Goal: Task Accomplishment & Management: Manage account settings

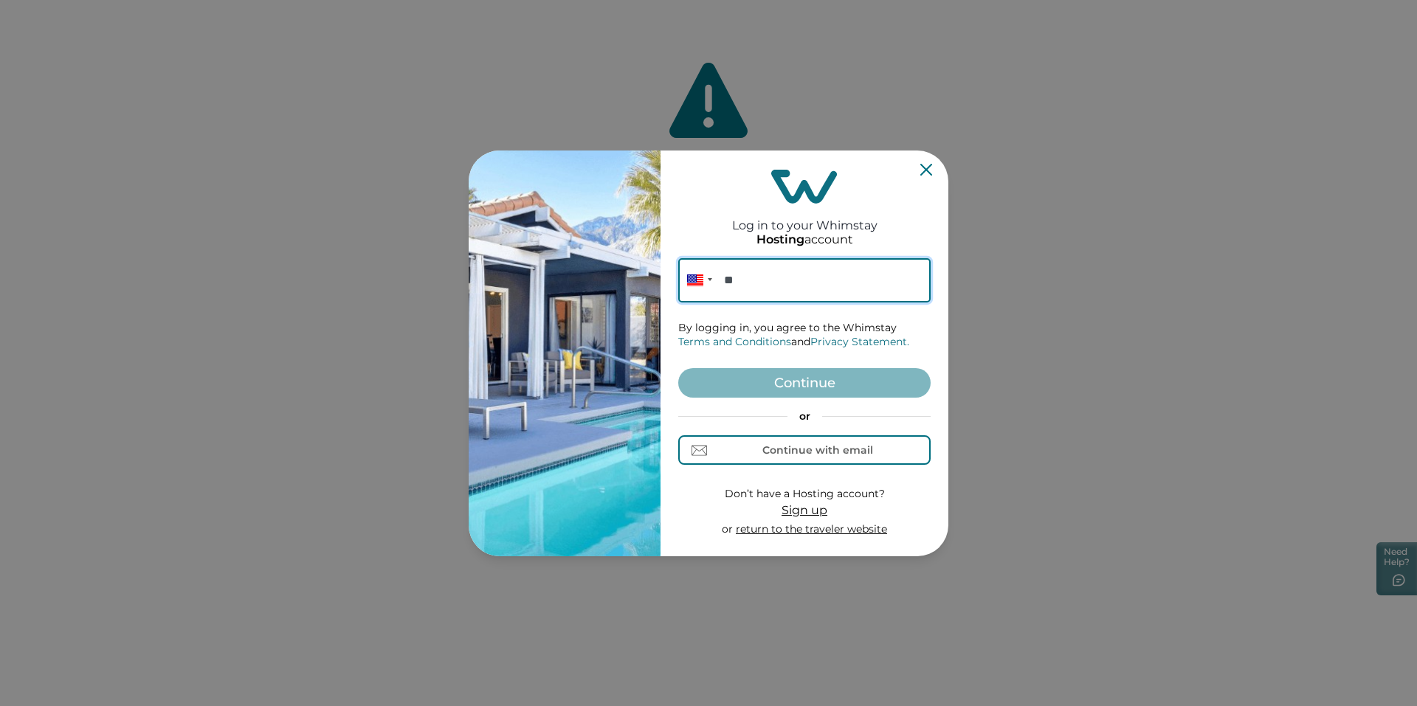
click at [792, 274] on input "**" at bounding box center [804, 280] width 252 height 44
click at [816, 449] on div "Continue with email" at bounding box center [817, 450] width 111 height 12
click at [743, 280] on input at bounding box center [804, 280] width 252 height 44
type input "**********"
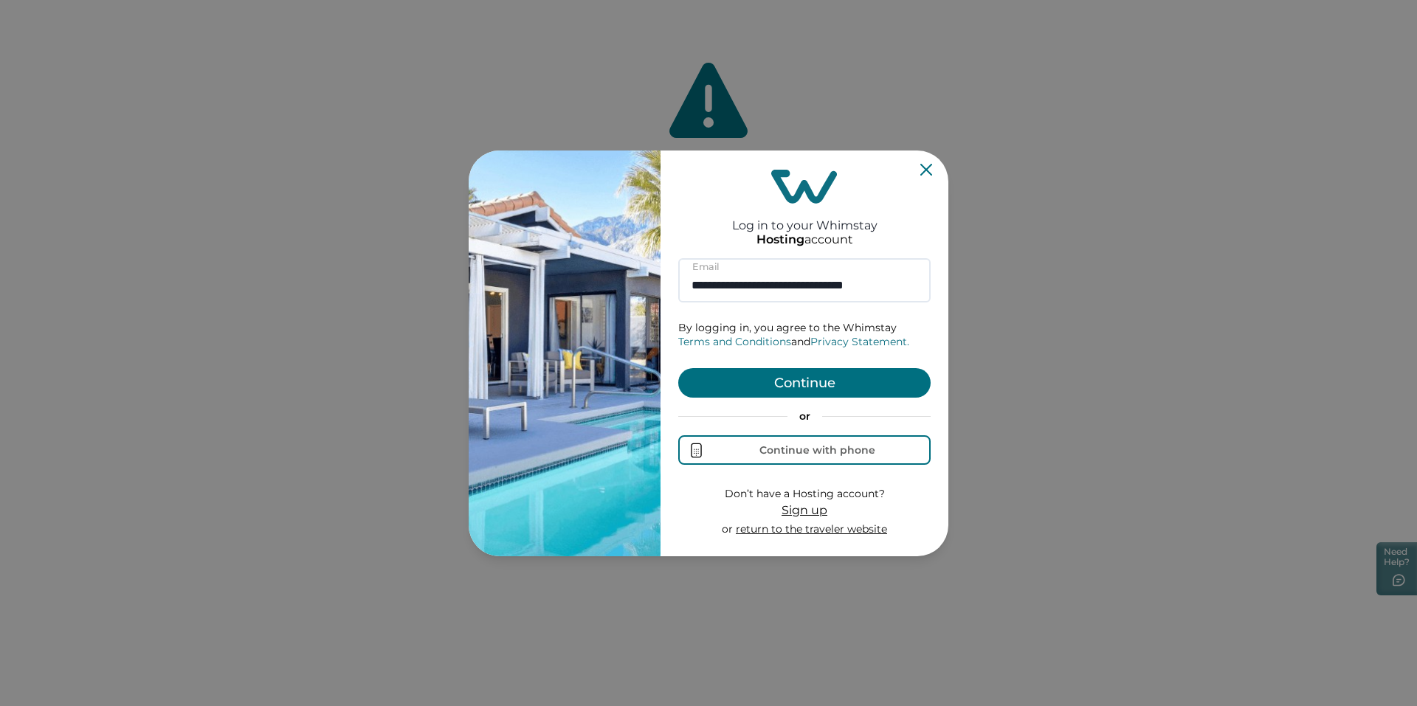
click at [768, 397] on button "Continue" at bounding box center [804, 383] width 252 height 30
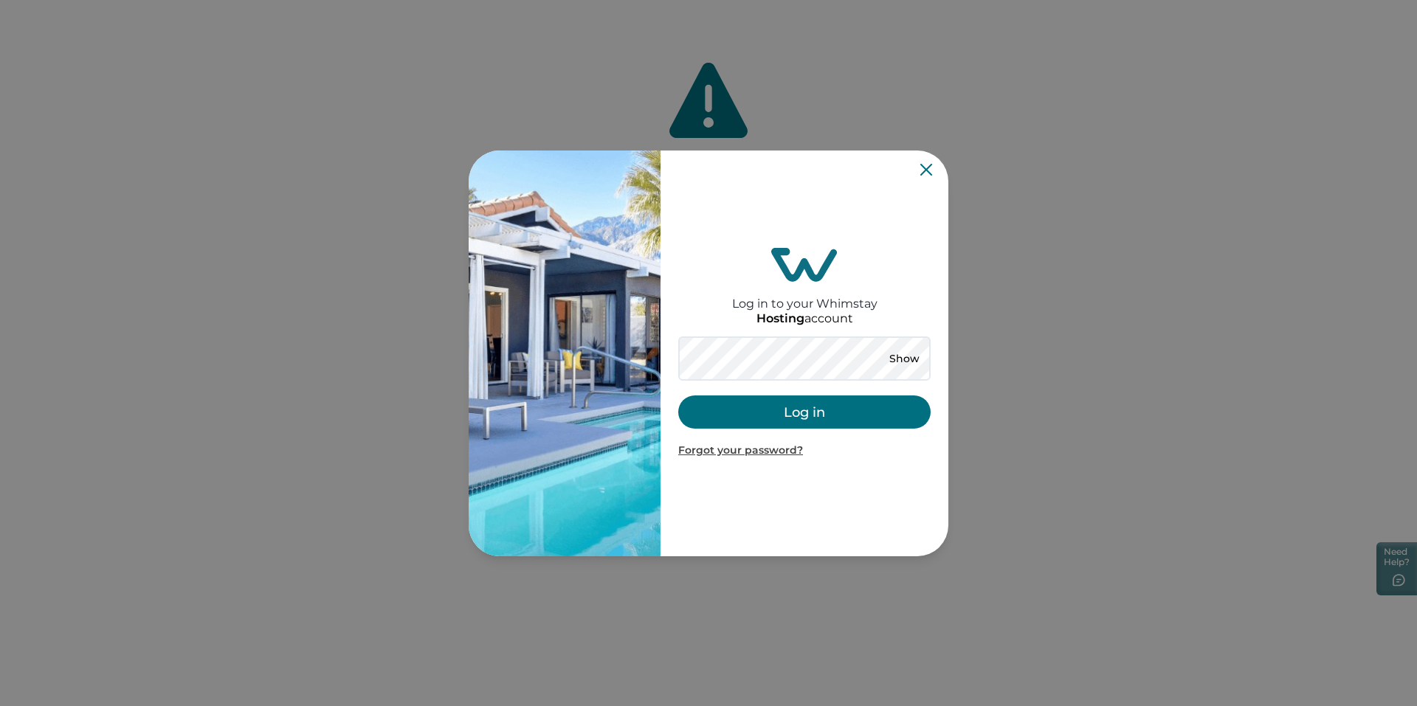
click at [800, 408] on button "Log in" at bounding box center [804, 412] width 252 height 33
click at [812, 410] on button "Log in" at bounding box center [804, 412] width 252 height 33
click at [822, 406] on button "Log in" at bounding box center [804, 412] width 252 height 33
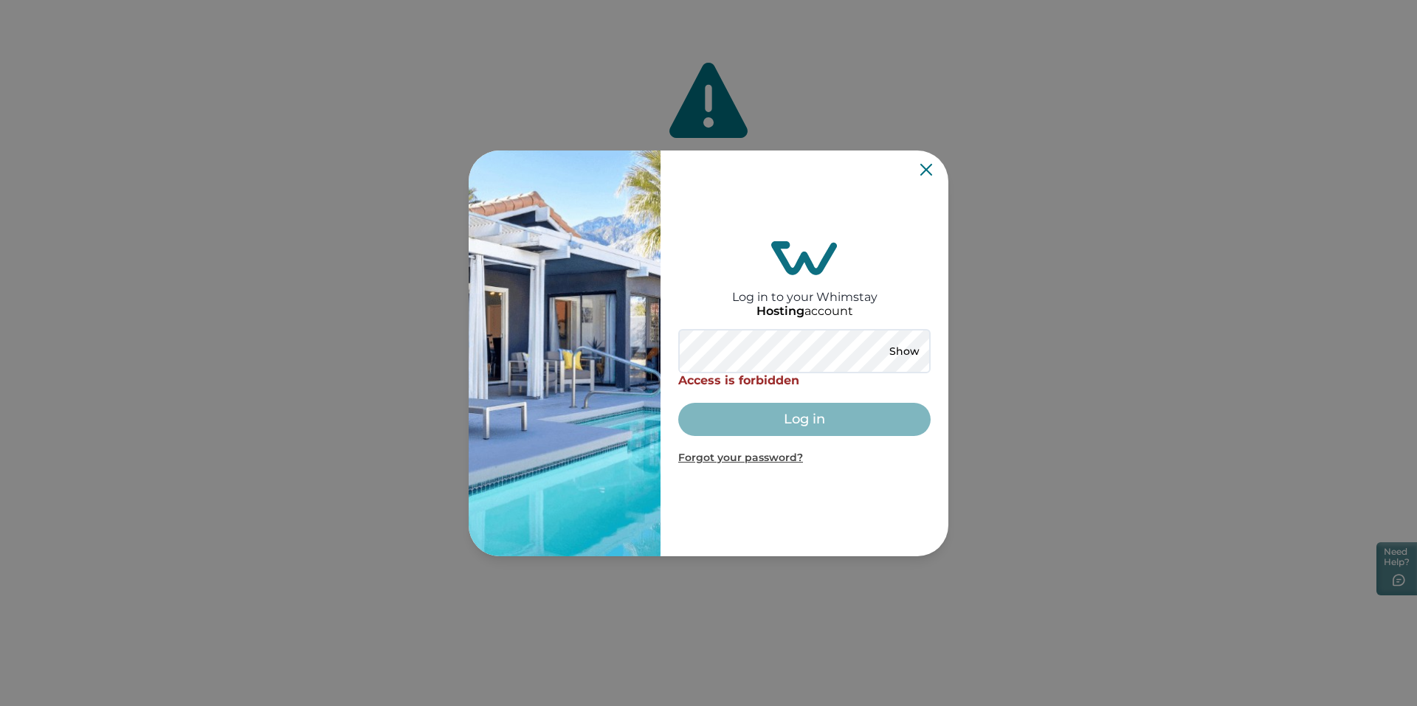
click at [768, 328] on div "Log in to your Whimstay Hosting account Show Access is forbidden Log in Forgot …" at bounding box center [804, 353] width 252 height 394
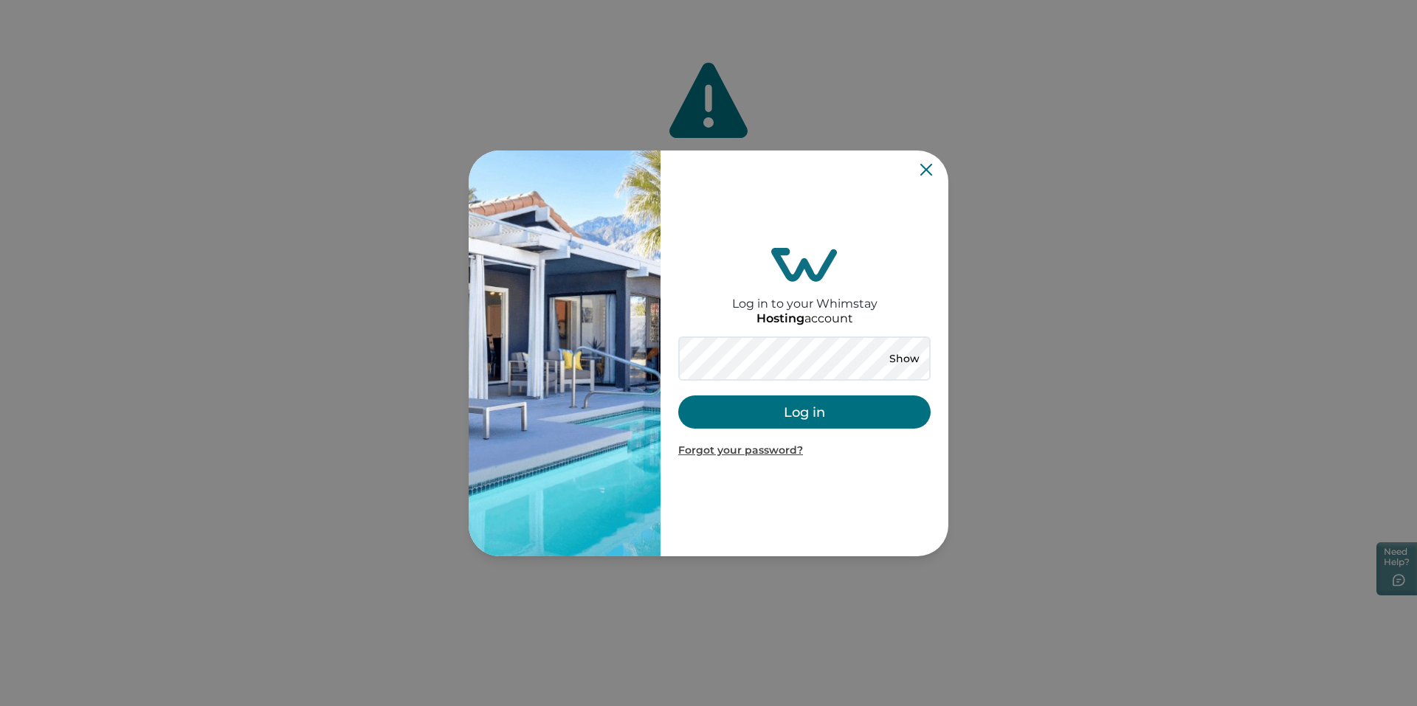
click at [792, 412] on button "Log in" at bounding box center [804, 412] width 252 height 33
click at [903, 366] on button "Show" at bounding box center [904, 358] width 53 height 21
click at [765, 407] on button "Log in" at bounding box center [804, 412] width 252 height 33
click at [779, 421] on button "Log in" at bounding box center [804, 412] width 252 height 33
click at [818, 418] on button "Log in" at bounding box center [804, 412] width 252 height 33
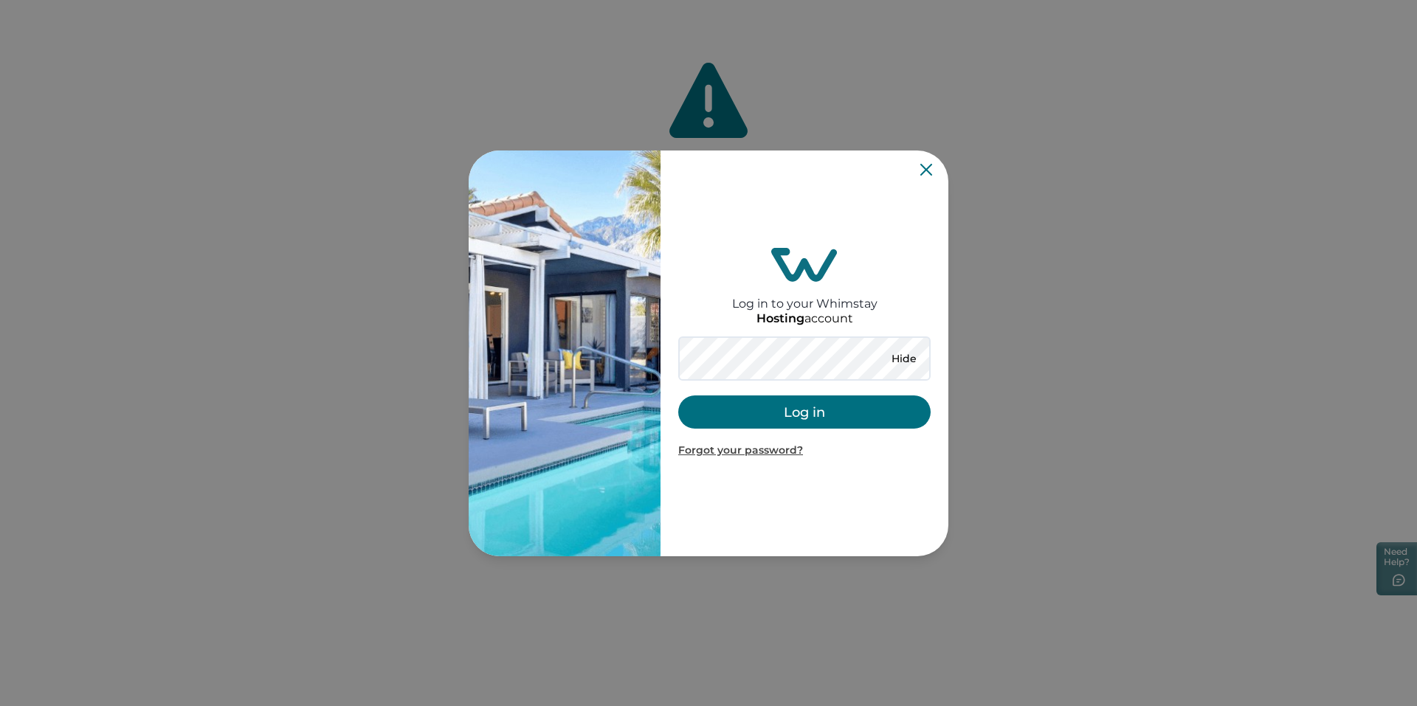
click at [818, 420] on button "Log in" at bounding box center [804, 412] width 252 height 33
